Goal: Information Seeking & Learning: Find specific page/section

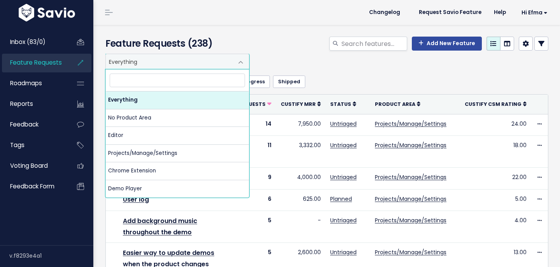
click at [151, 67] on span "Everything" at bounding box center [170, 61] width 128 height 15
type input "a"
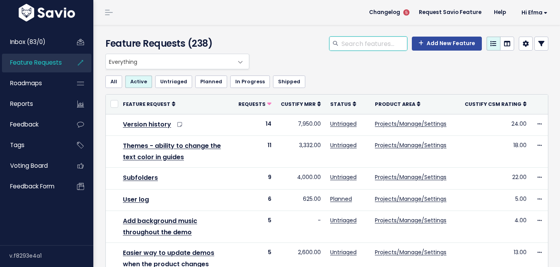
click at [362, 44] on input "search" at bounding box center [374, 44] width 66 height 14
type input "accessibility"
